Goal: Use online tool/utility: Utilize a website feature to perform a specific function

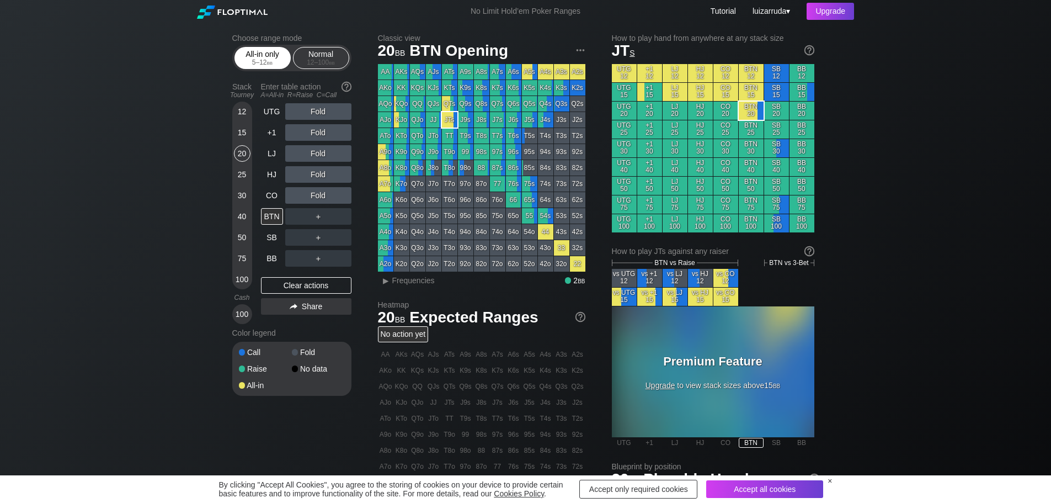
click at [254, 55] on div "All-in only 5 – 12 bb" at bounding box center [262, 57] width 51 height 21
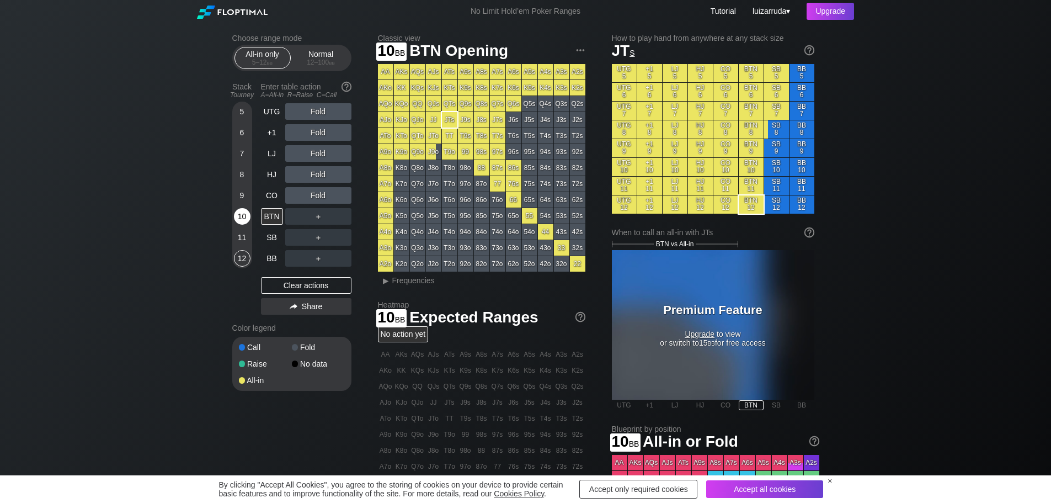
click at [244, 218] on div "10" at bounding box center [242, 216] width 17 height 17
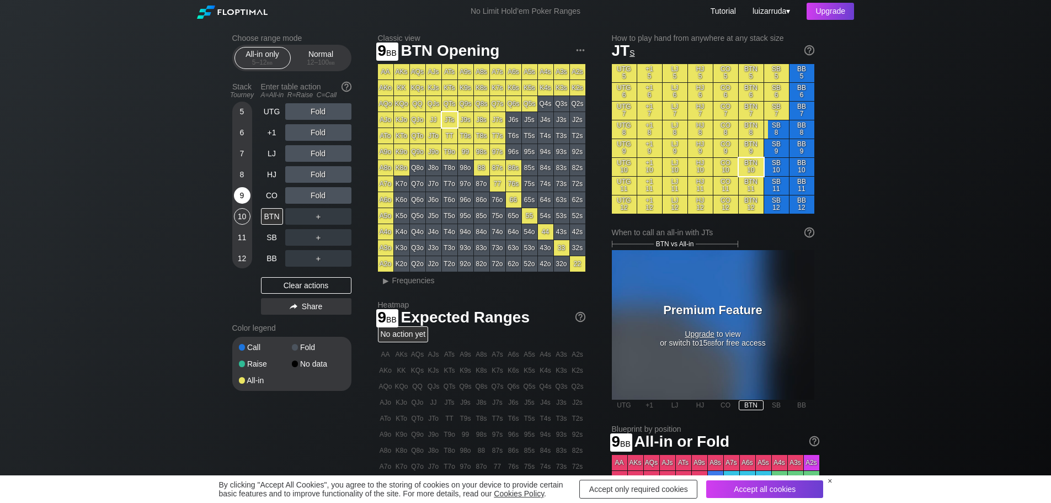
click at [238, 196] on div "9" at bounding box center [242, 195] width 17 height 17
click at [239, 177] on div "8" at bounding box center [242, 174] width 17 height 17
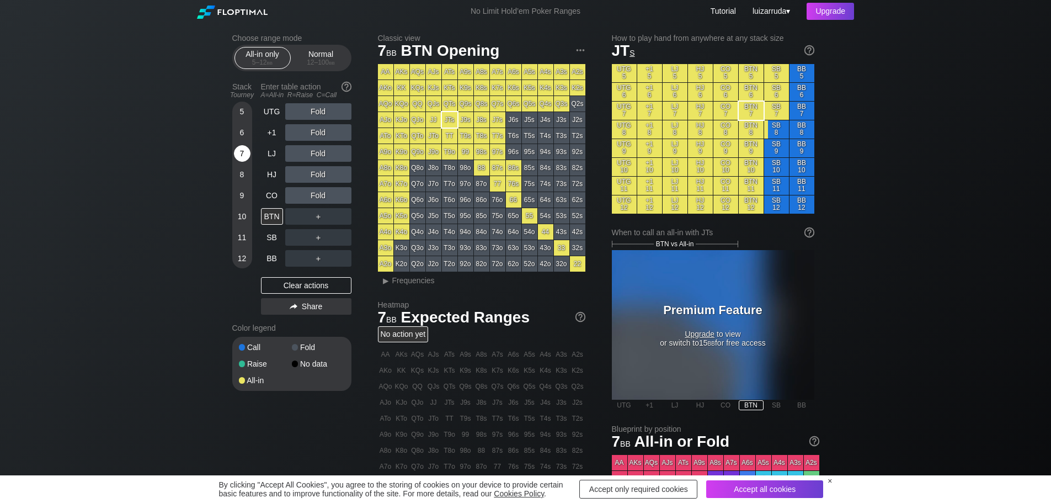
click at [242, 154] on div "7" at bounding box center [242, 153] width 17 height 17
drag, startPoint x: 232, startPoint y: 132, endPoint x: 242, endPoint y: 134, distance: 10.2
click at [241, 134] on div "5 6 7 8 9 10 11 12" at bounding box center [242, 185] width 20 height 167
click at [242, 134] on div "6" at bounding box center [242, 132] width 17 height 17
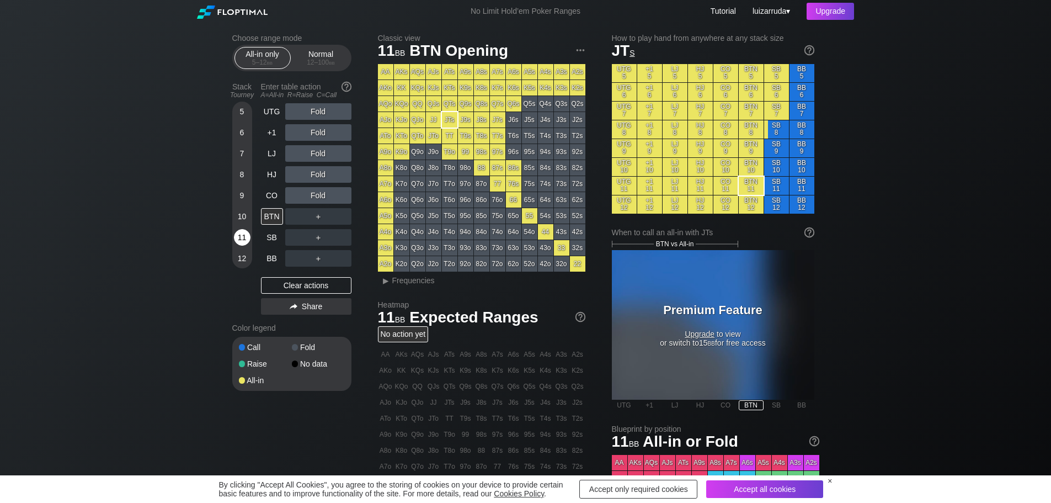
click at [243, 235] on div "11" at bounding box center [242, 237] width 17 height 17
click at [242, 219] on div "10" at bounding box center [242, 216] width 17 height 17
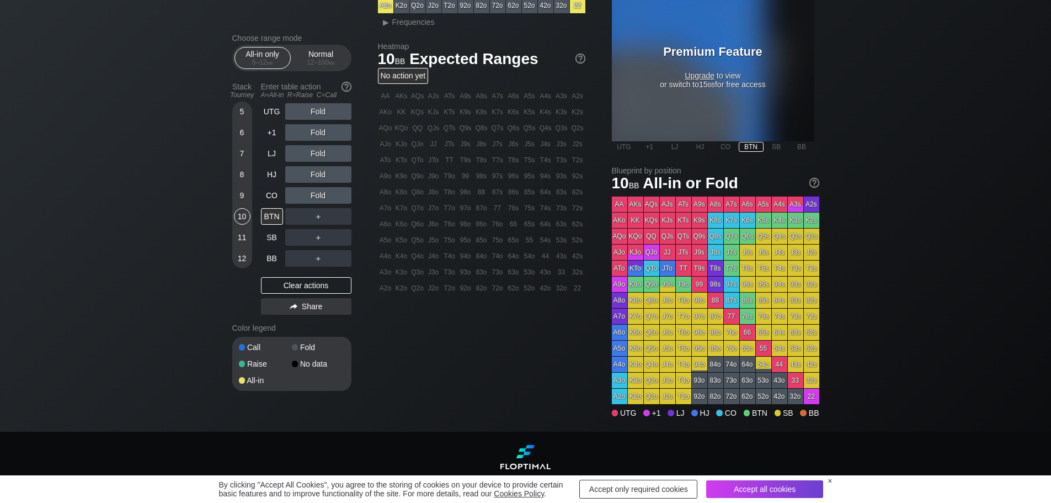
scroll to position [126, 0]
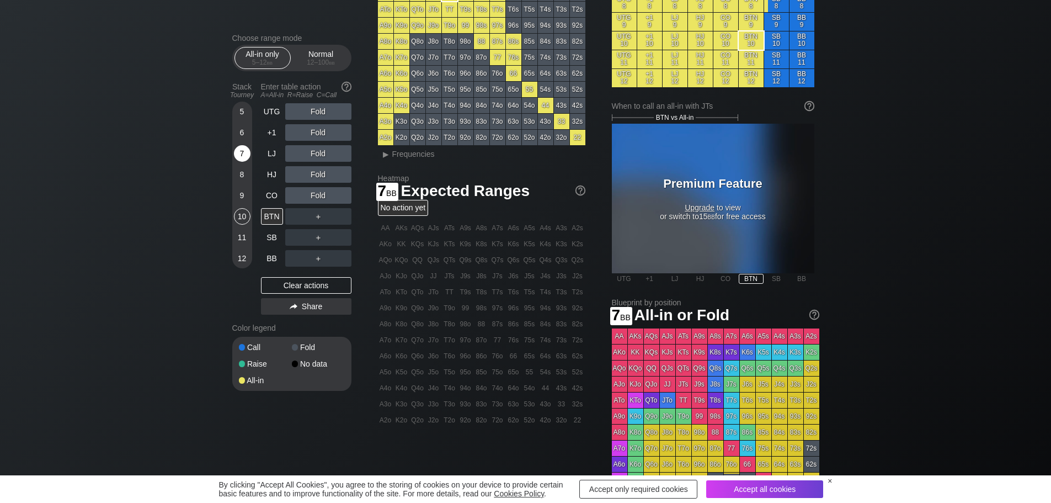
click at [246, 154] on div "7" at bounding box center [242, 153] width 17 height 17
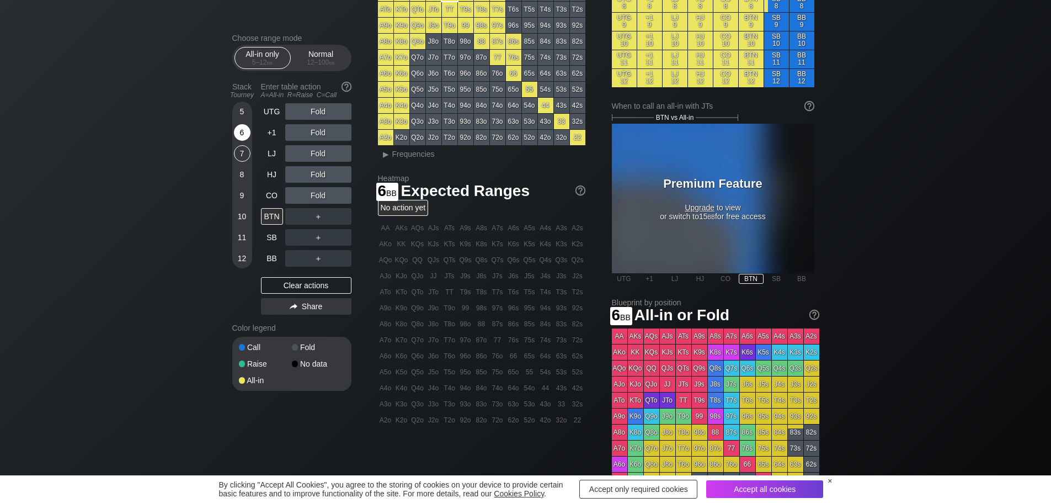
click at [237, 139] on div "6" at bounding box center [242, 132] width 17 height 17
